Goal: Task Accomplishment & Management: Use online tool/utility

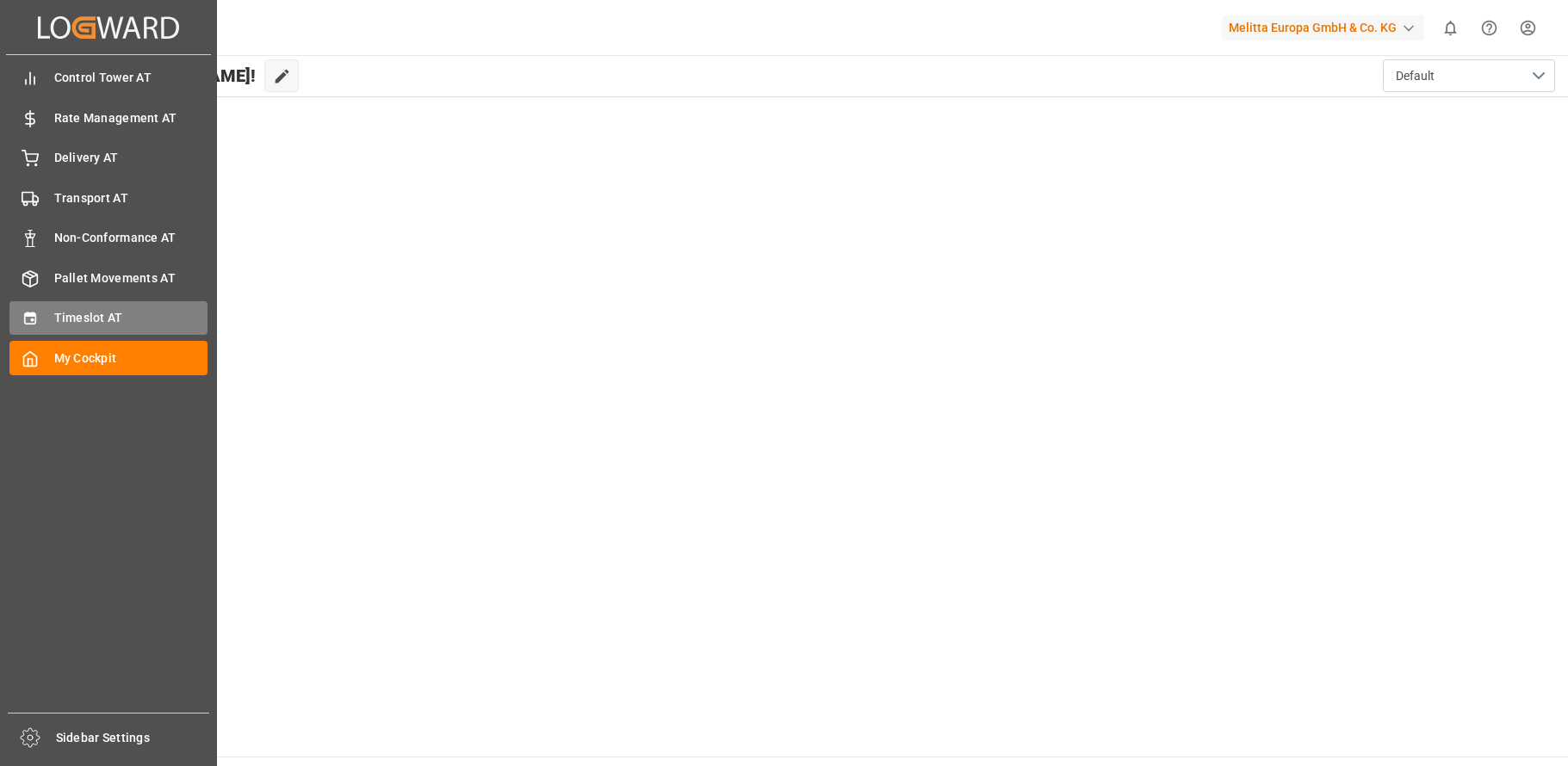
click at [38, 313] on icon at bounding box center [31, 319] width 18 height 18
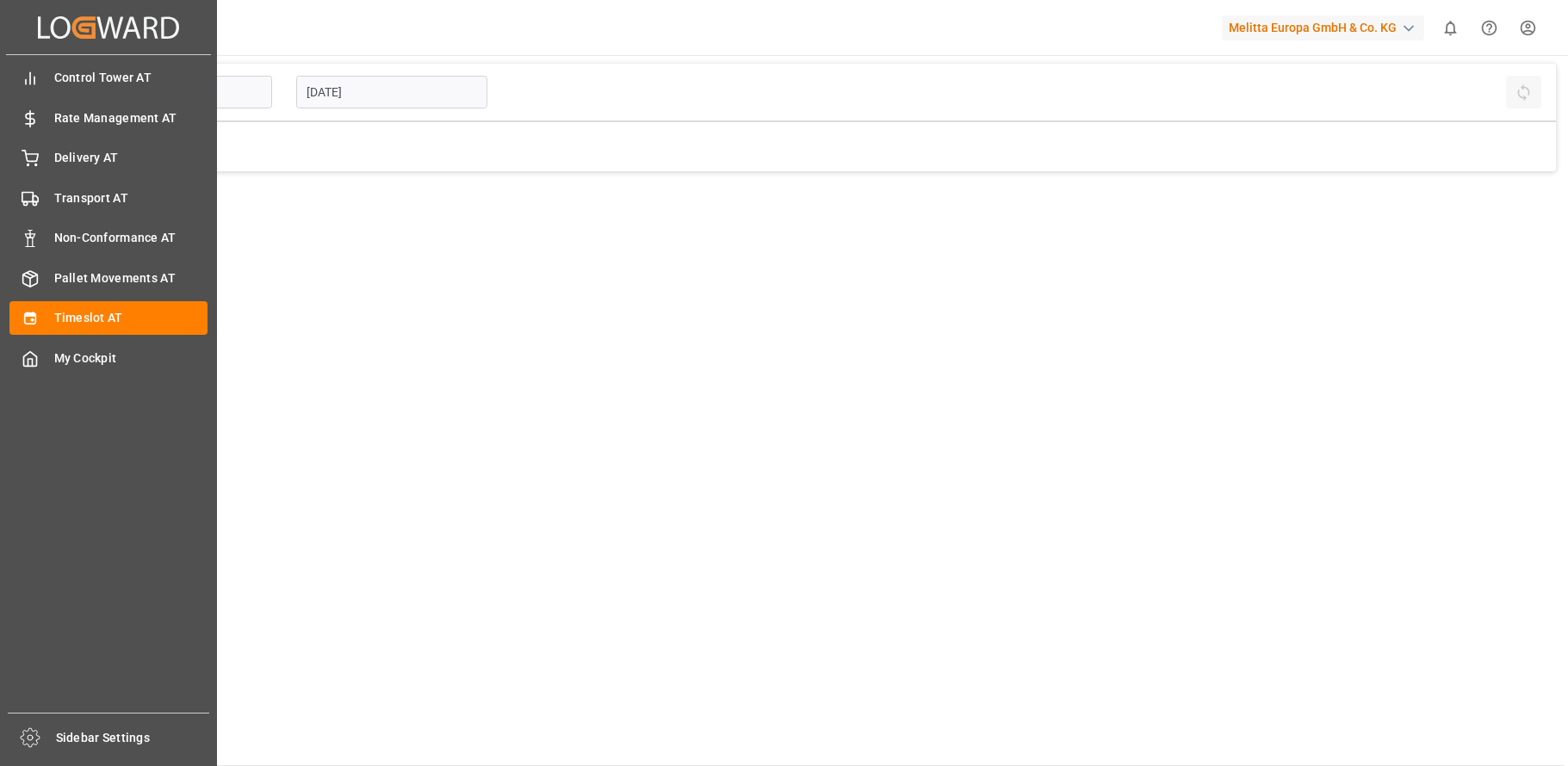
type input "Inbound AT"
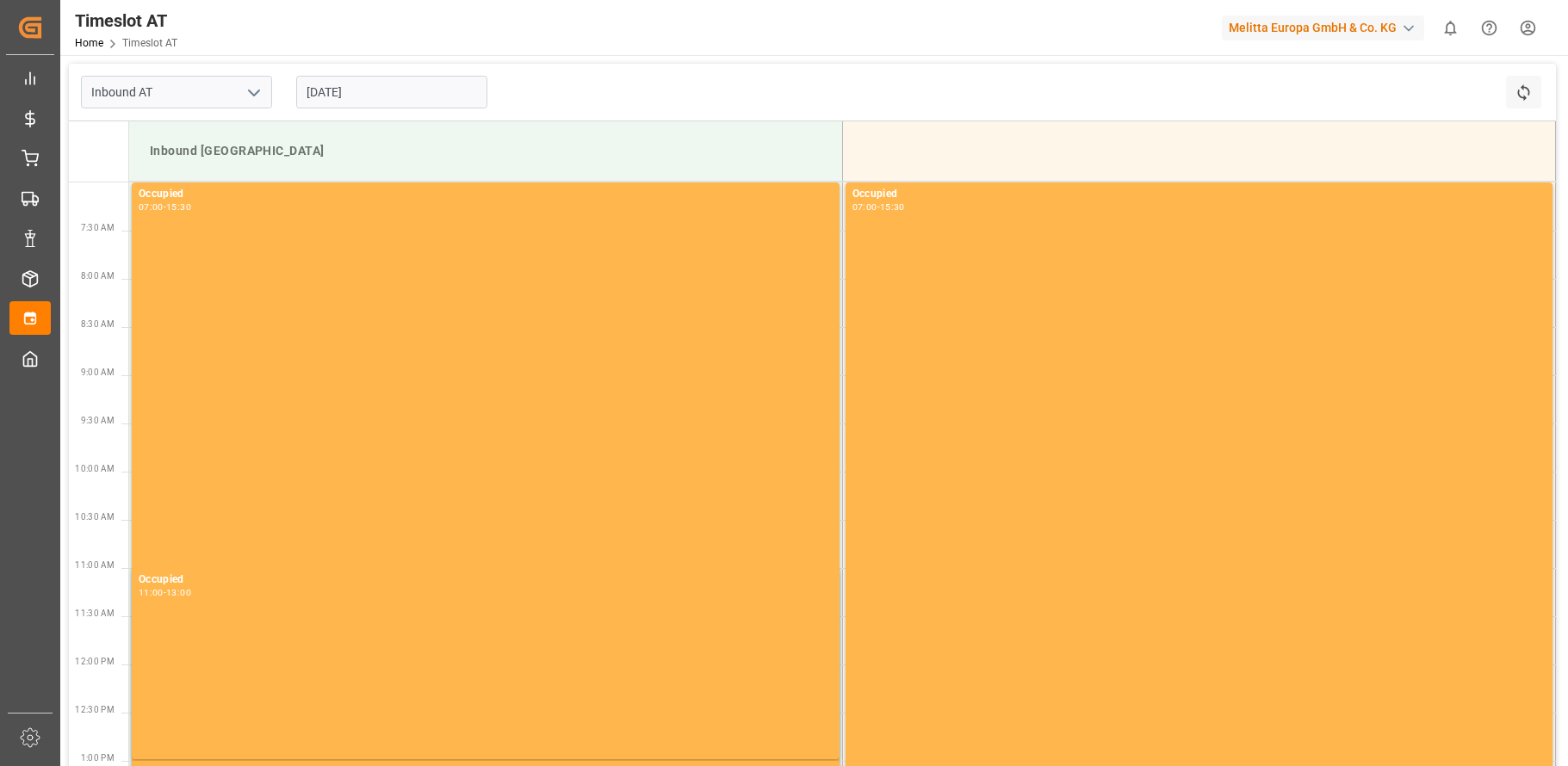
click at [377, 92] on input "[DATE]" at bounding box center [392, 91] width 191 height 32
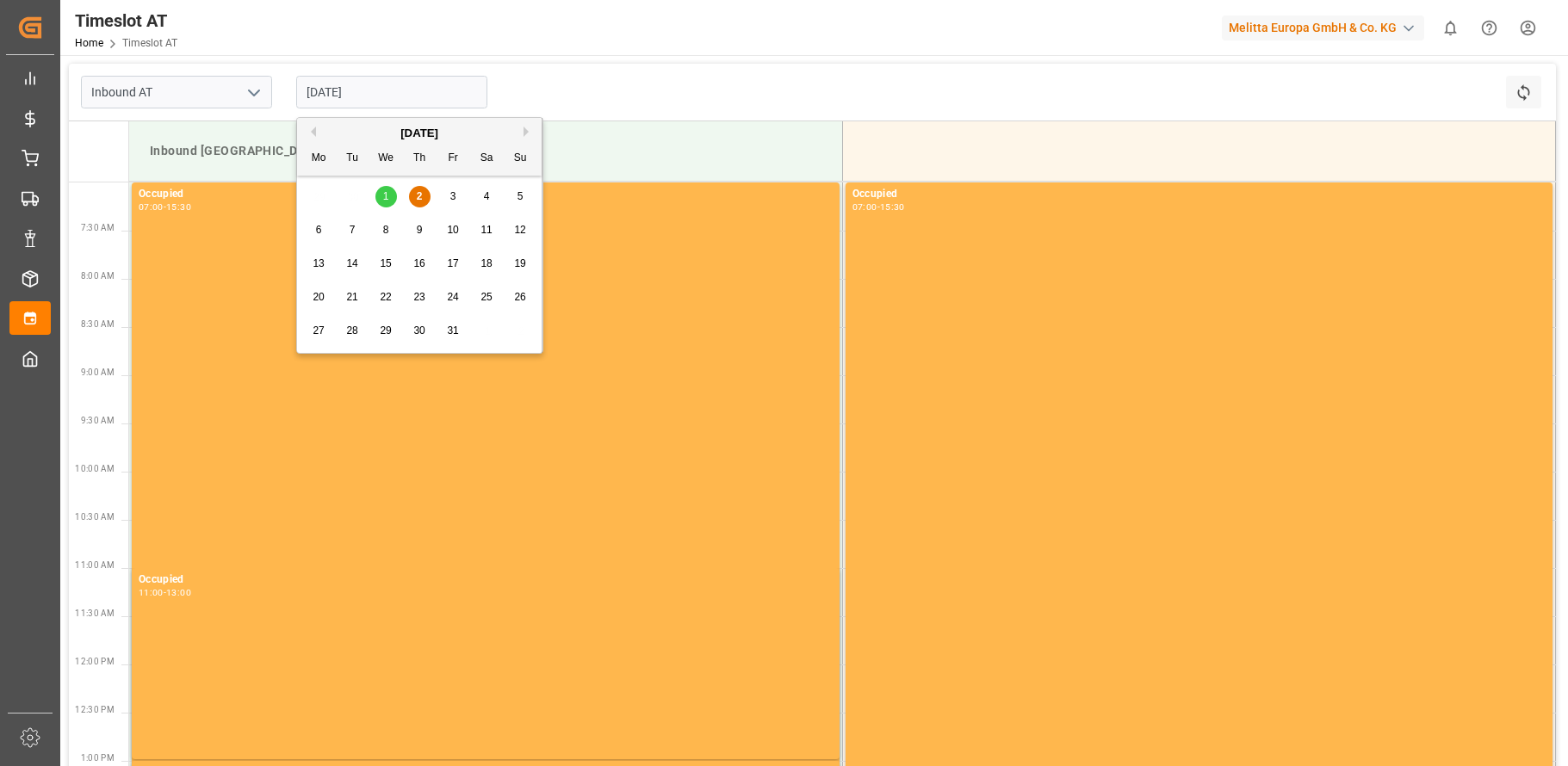
click at [316, 230] on span "6" at bounding box center [319, 230] width 6 height 12
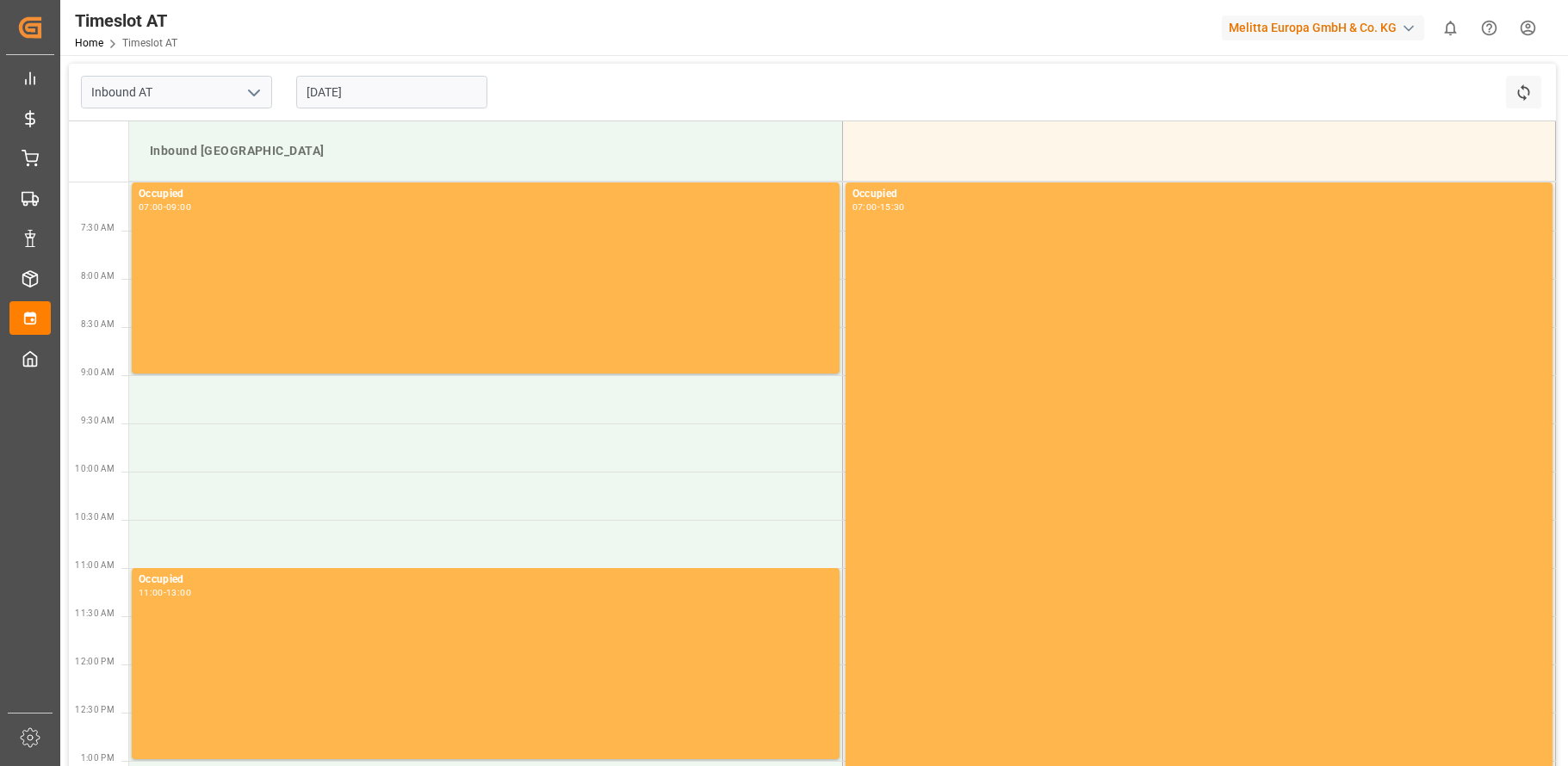
drag, startPoint x: 351, startPoint y: 94, endPoint x: 351, endPoint y: 116, distance: 22.0
click at [351, 95] on input "[DATE]" at bounding box center [392, 91] width 191 height 32
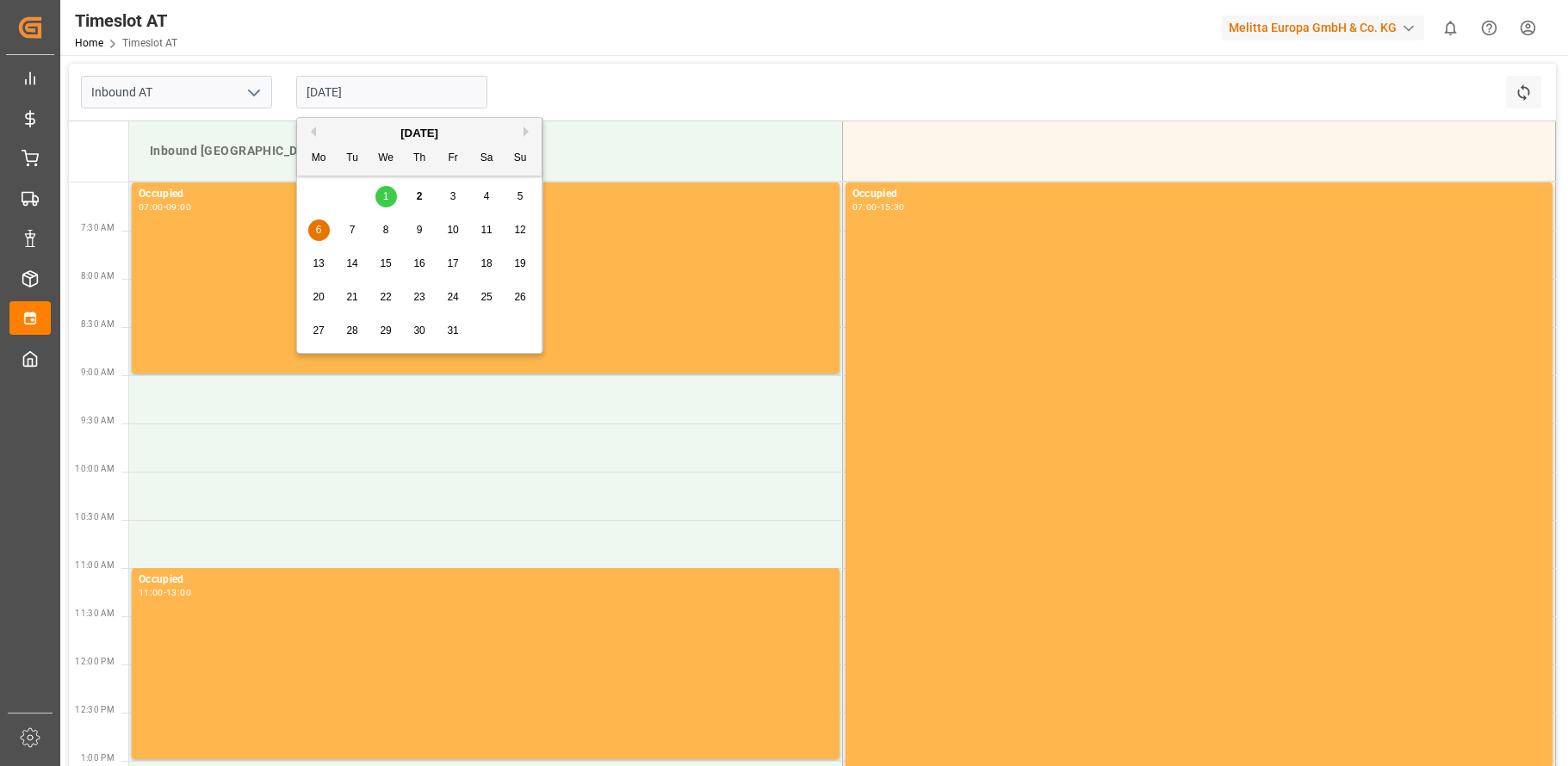
click at [349, 226] on span "7" at bounding box center [352, 230] width 6 height 12
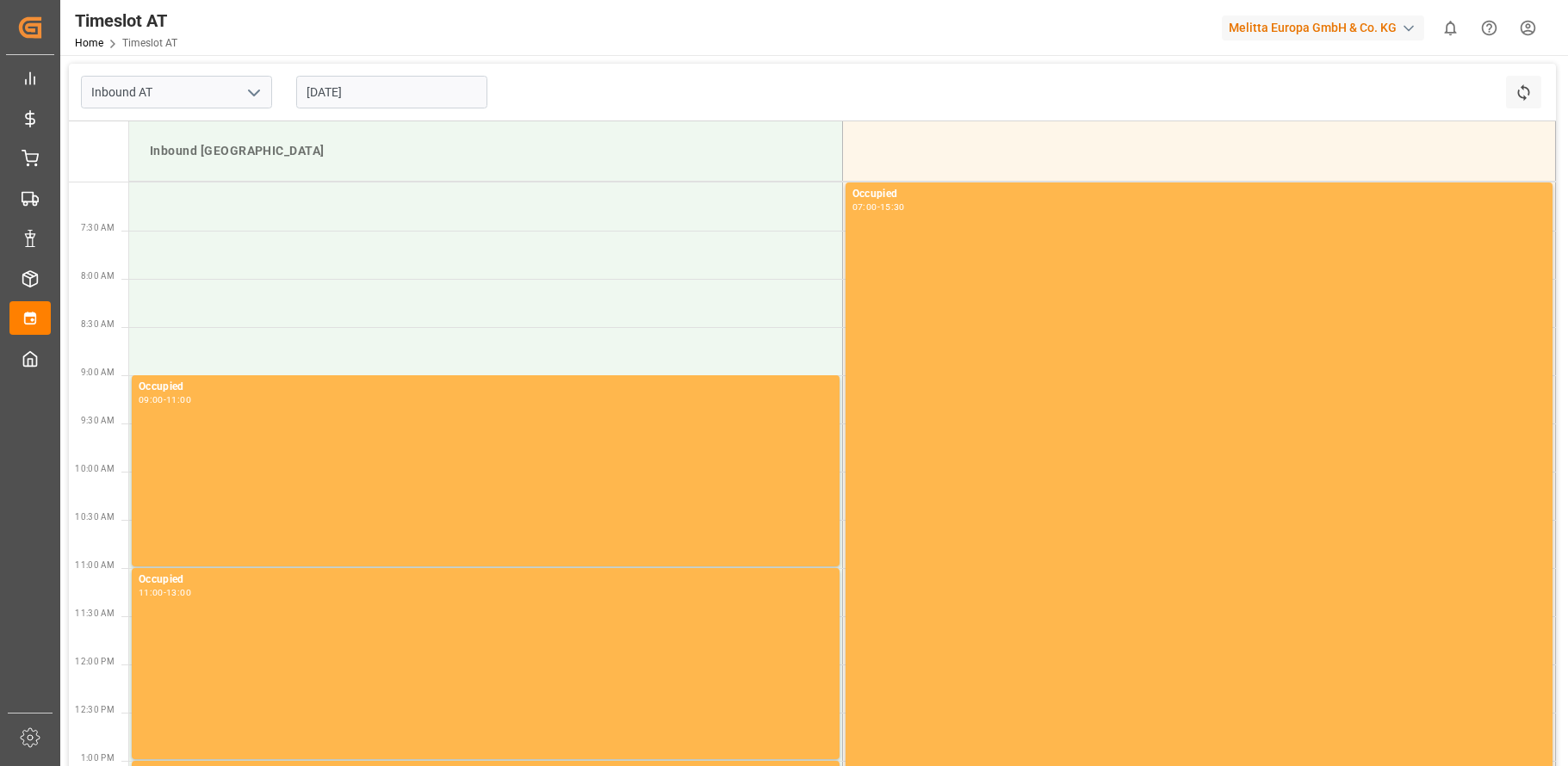
click at [371, 89] on input "[DATE]" at bounding box center [392, 91] width 191 height 32
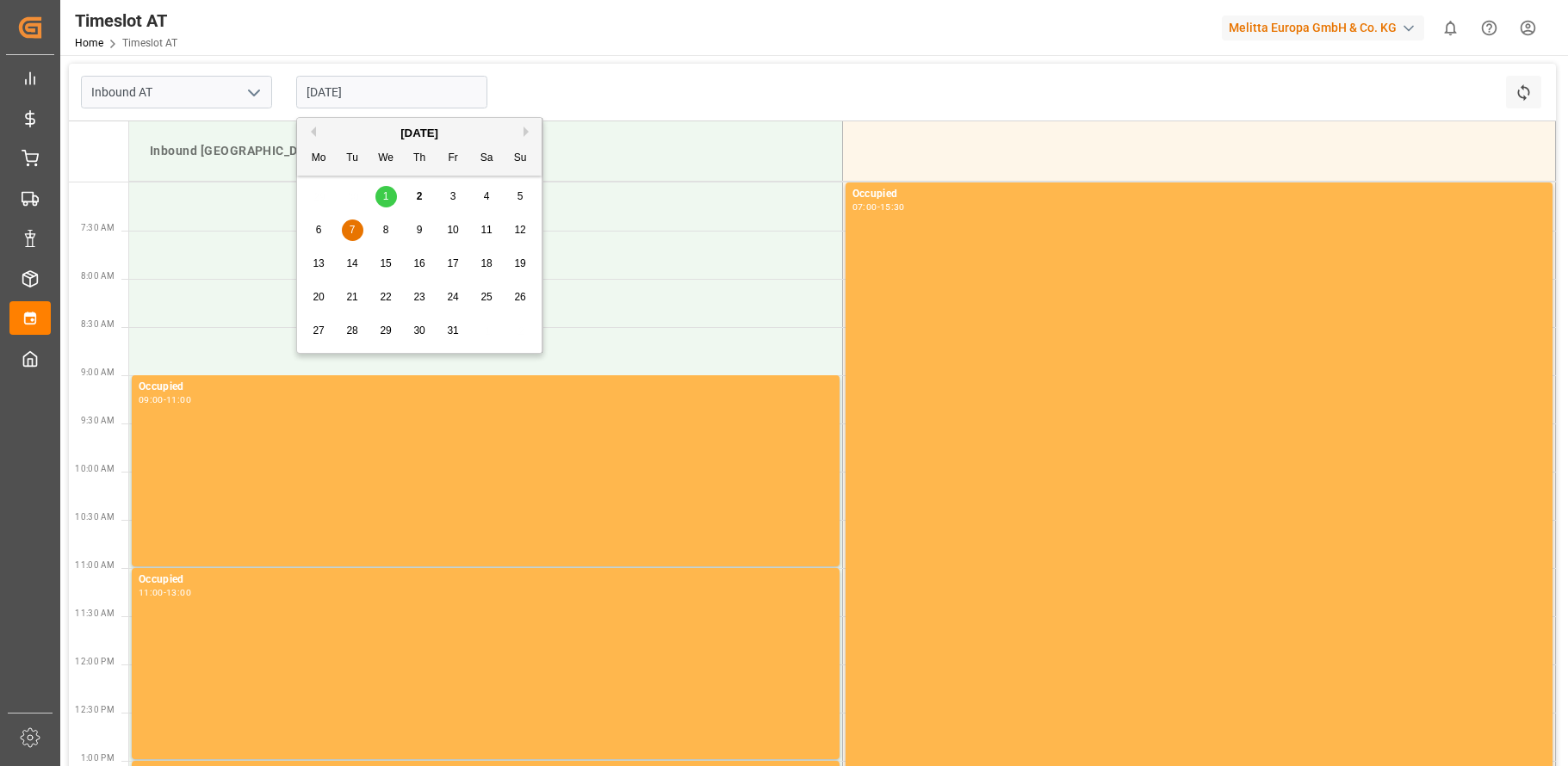
click at [383, 230] on span "8" at bounding box center [385, 230] width 6 height 12
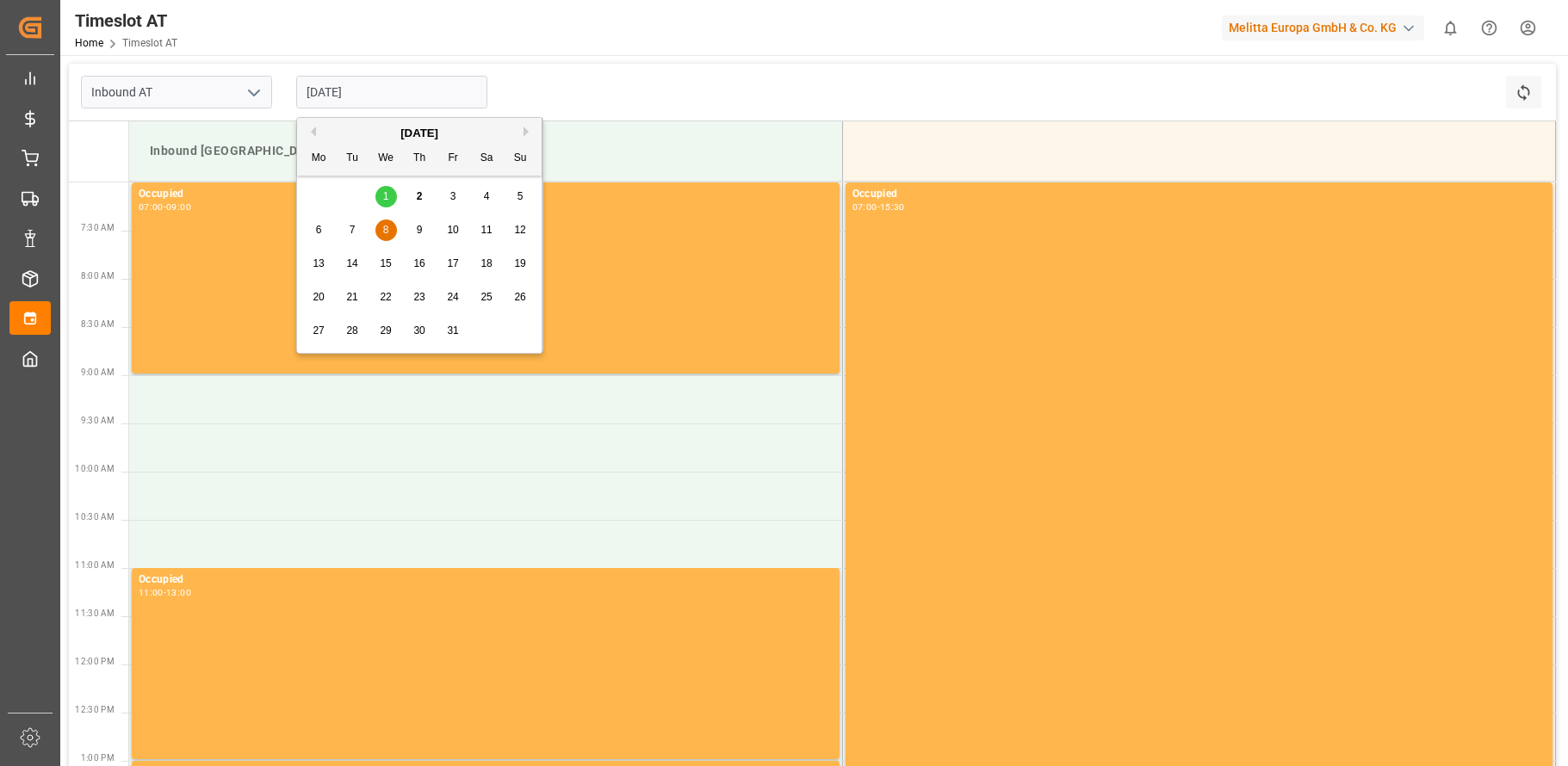
click at [405, 89] on input "[DATE]" at bounding box center [392, 91] width 191 height 32
click at [421, 222] on div "9" at bounding box center [420, 231] width 22 height 21
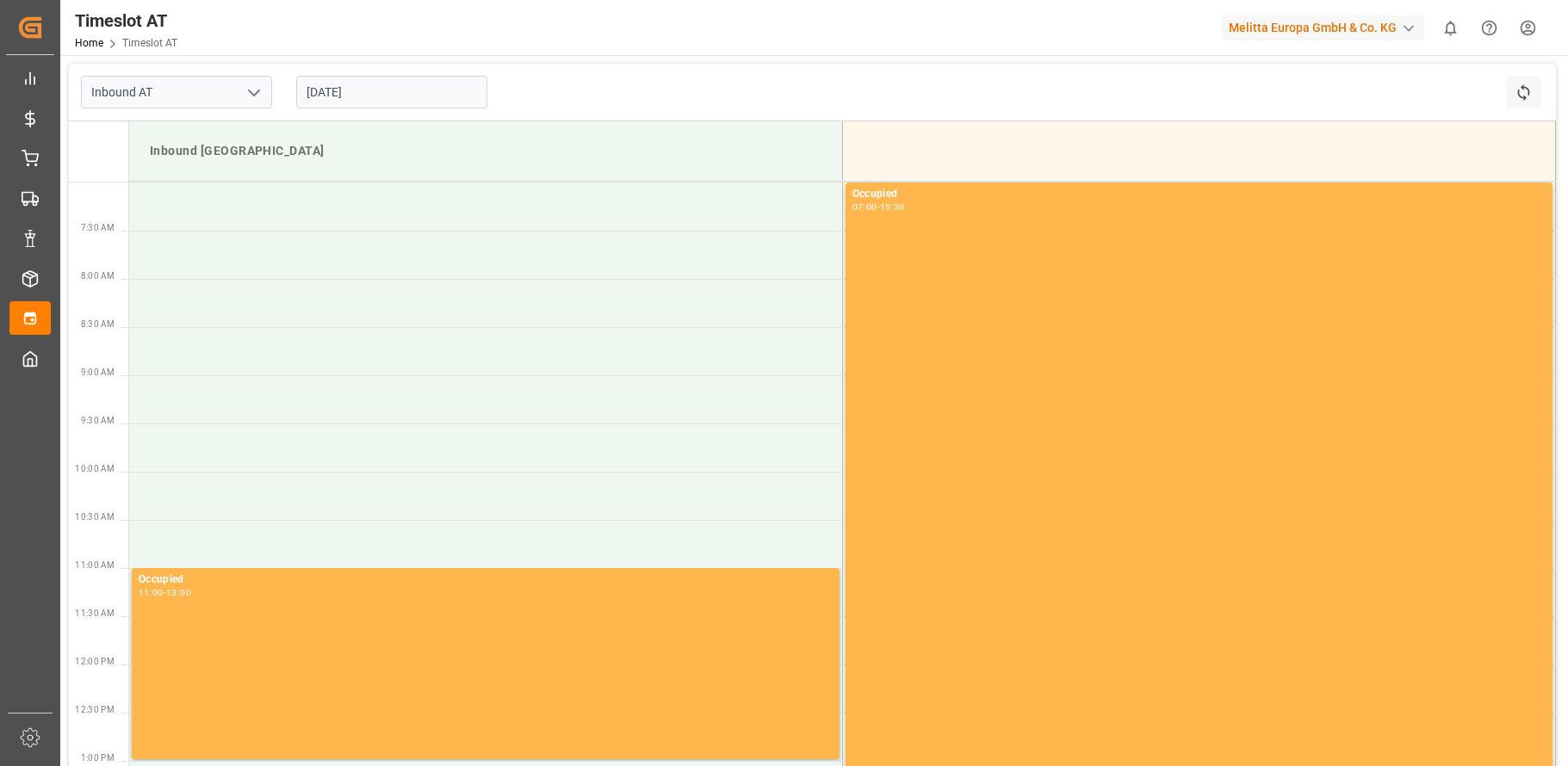
click at [390, 89] on input "[DATE]" at bounding box center [392, 91] width 191 height 32
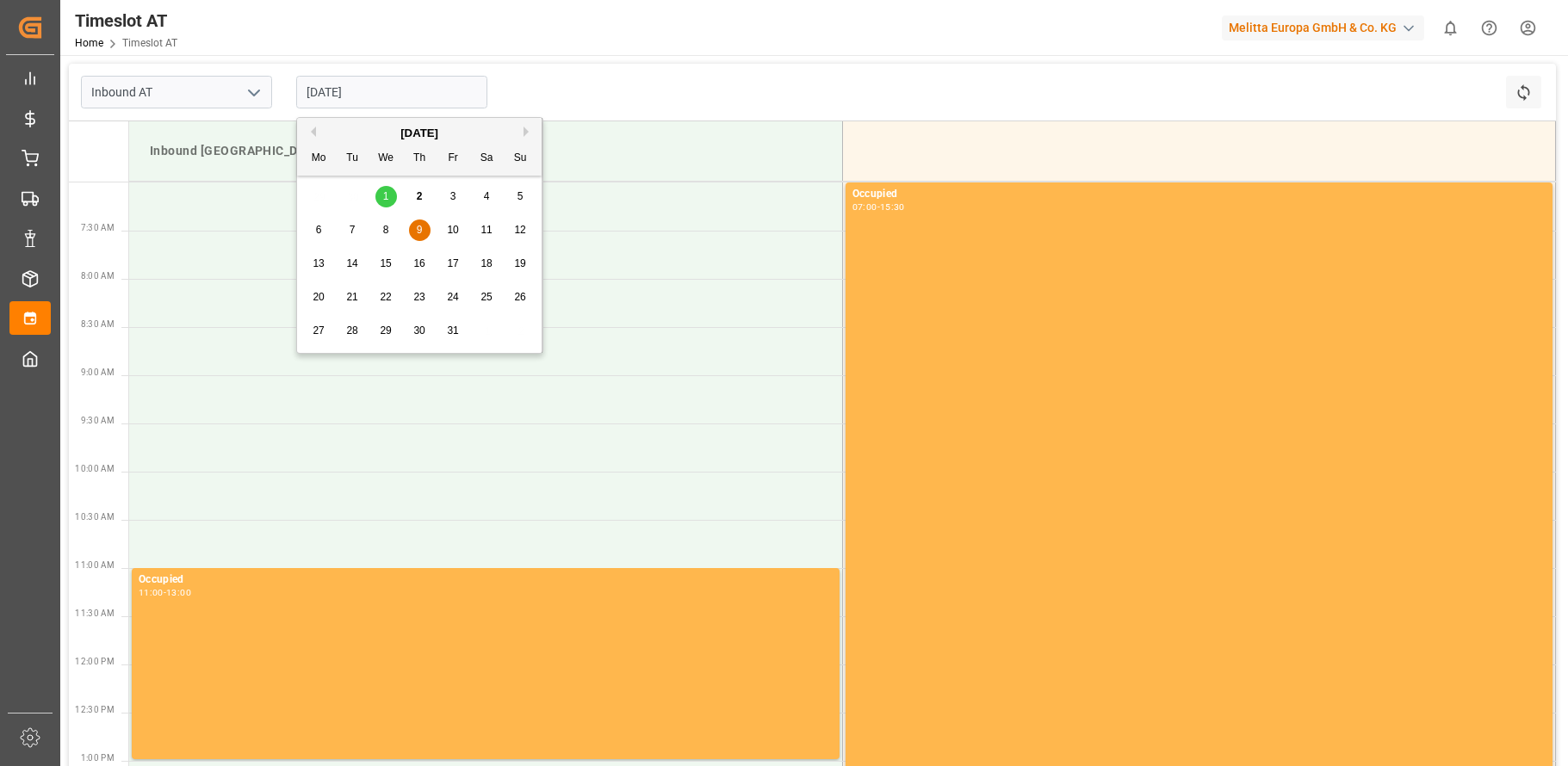
click at [449, 226] on span "10" at bounding box center [452, 230] width 11 height 12
type input "[DATE]"
